Goal: Transaction & Acquisition: Book appointment/travel/reservation

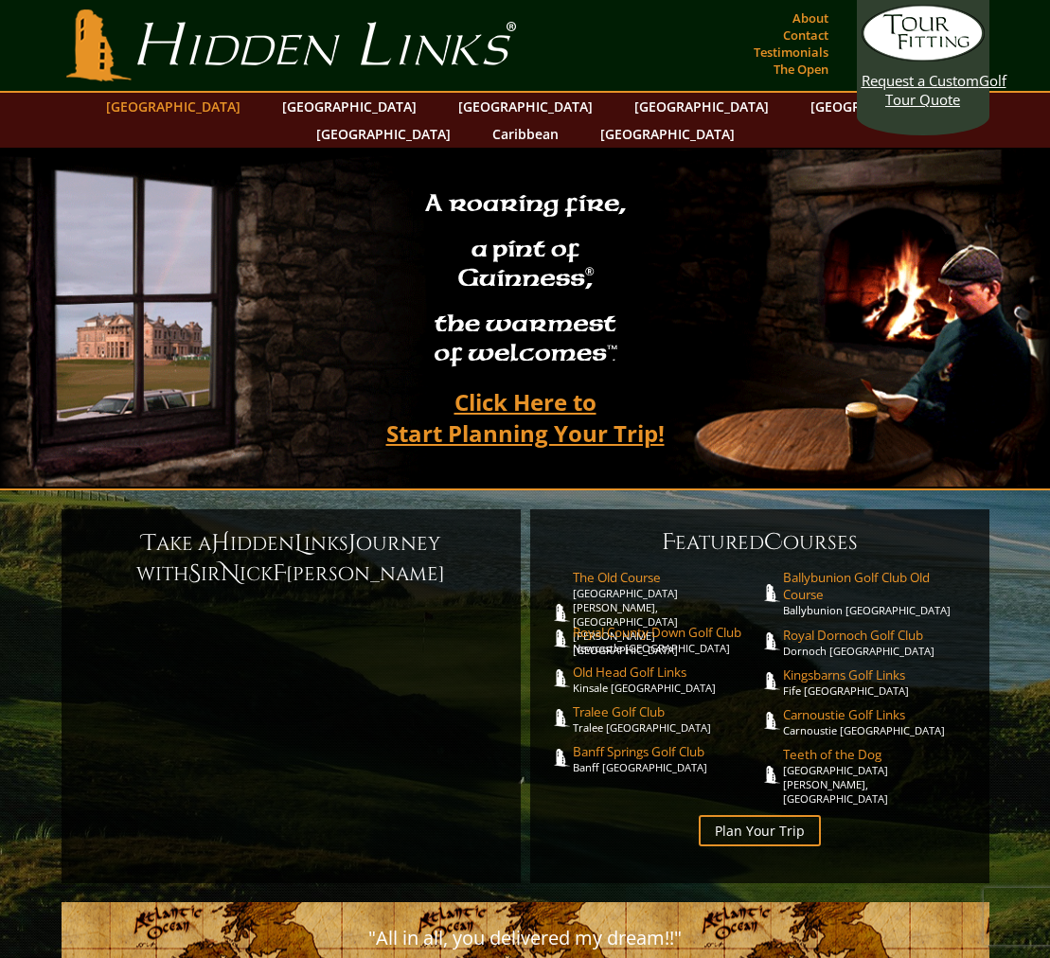
click at [222, 108] on link "[GEOGRAPHIC_DATA]" at bounding box center [173, 106] width 153 height 27
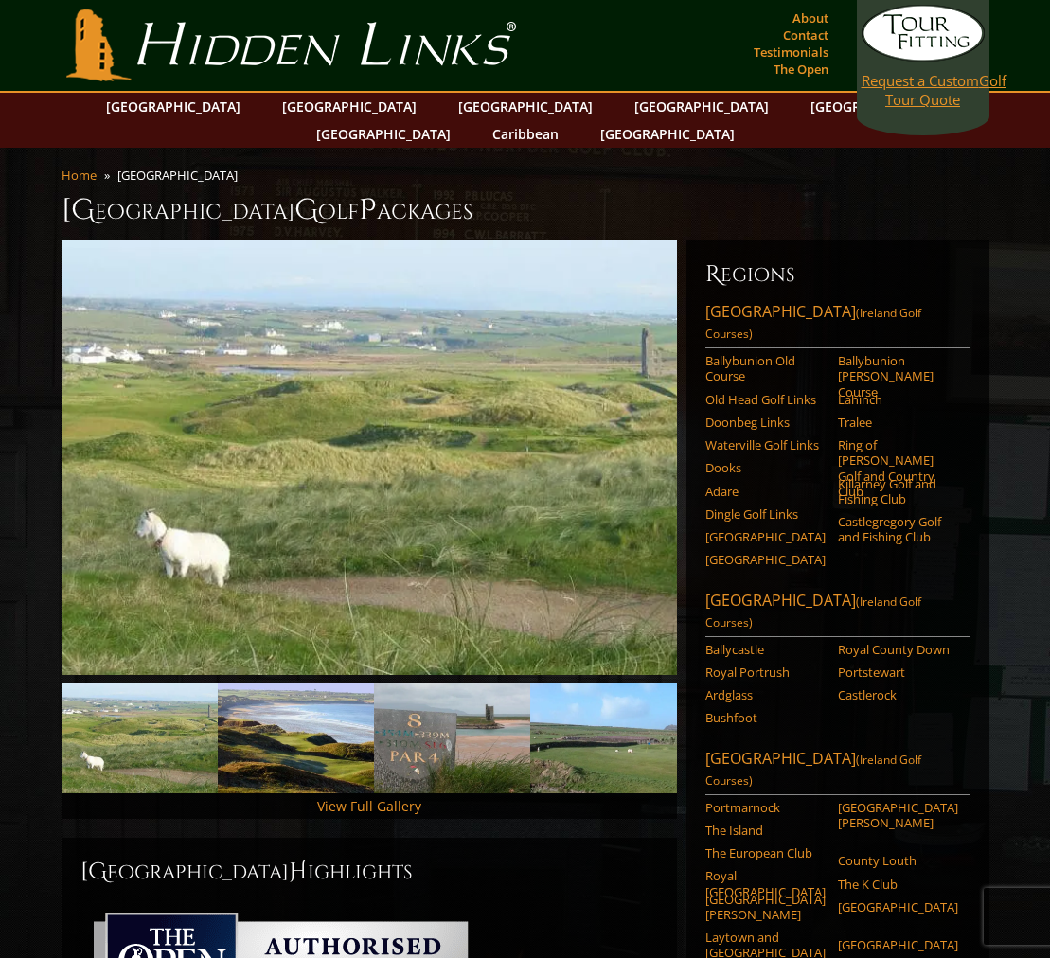
click at [913, 80] on span "Request a Custom" at bounding box center [920, 80] width 117 height 19
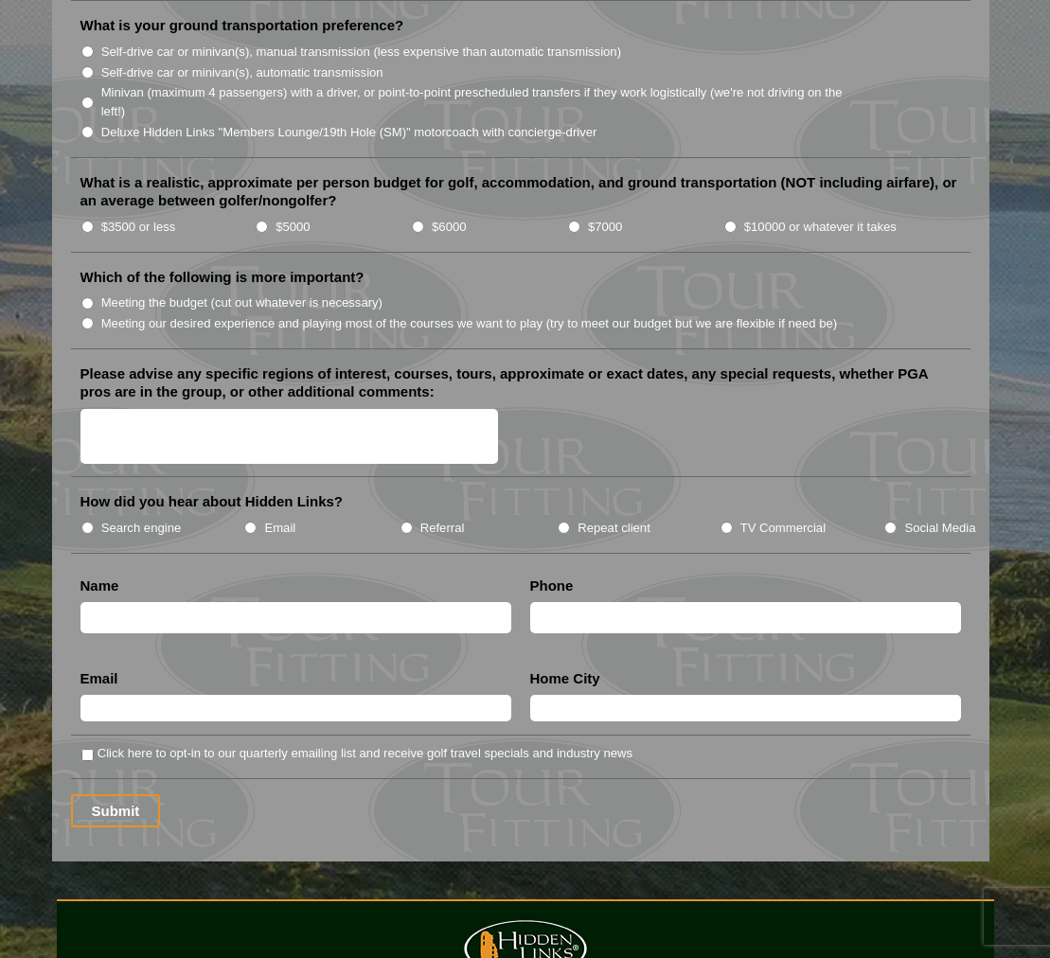
scroll to position [2388, 0]
